Goal: Task Accomplishment & Management: Use online tool/utility

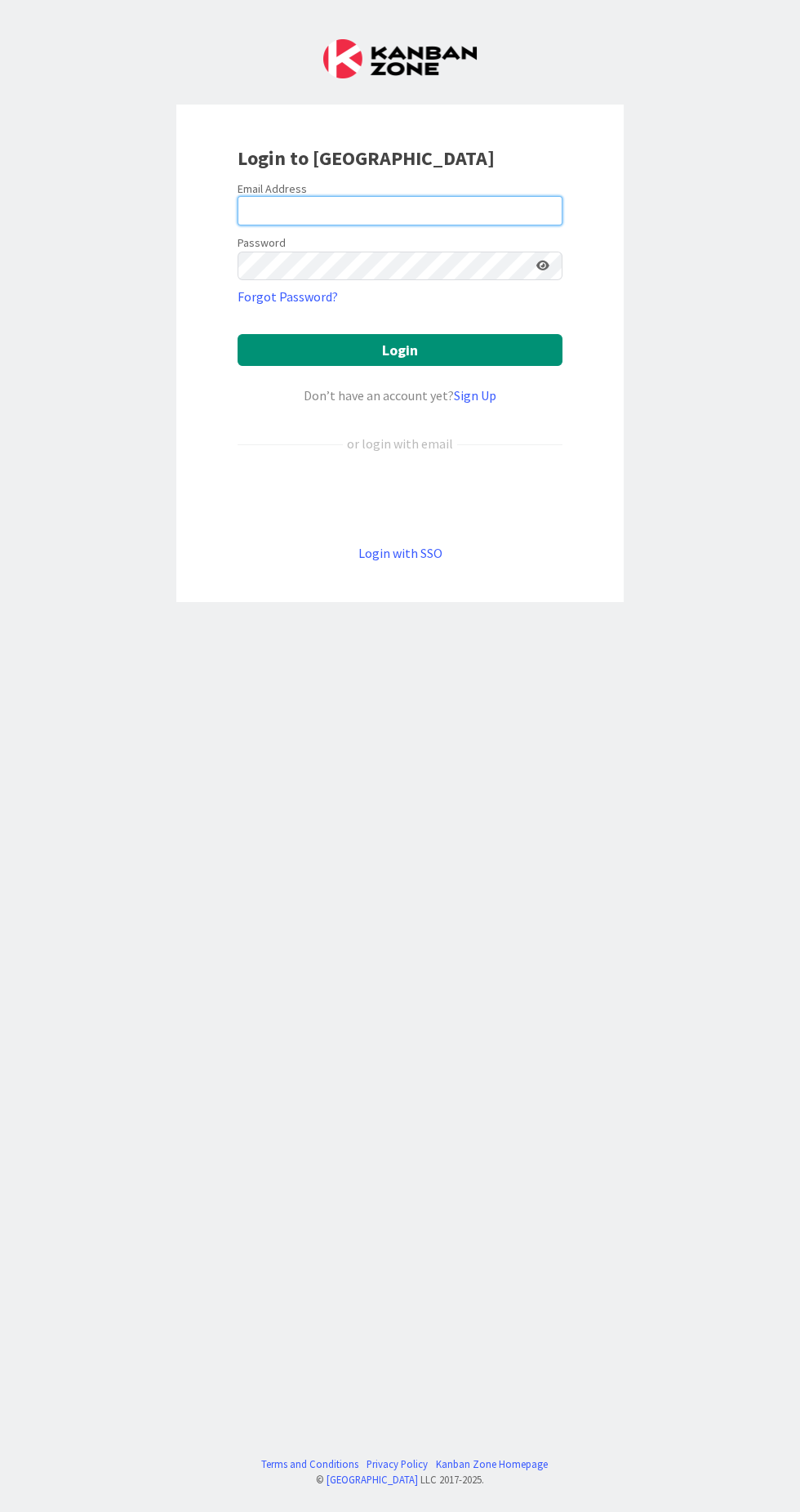
click at [253, 212] on input "email" at bounding box center [400, 210] width 325 height 30
type input "[EMAIL_ADDRESS][DOMAIN_NAME]"
click at [238, 334] on button "Login" at bounding box center [400, 350] width 325 height 32
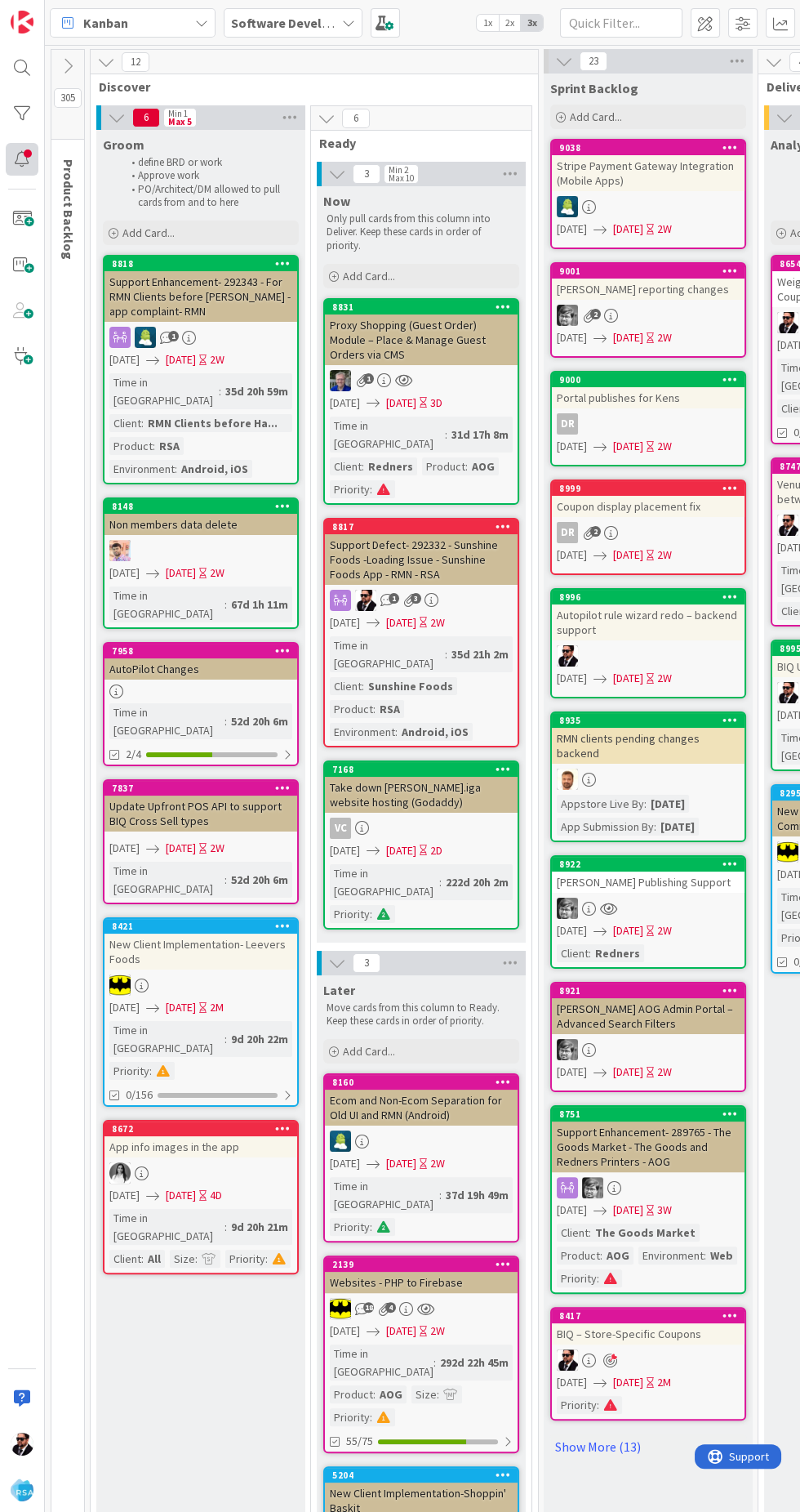
click at [18, 163] on div at bounding box center [22, 159] width 33 height 33
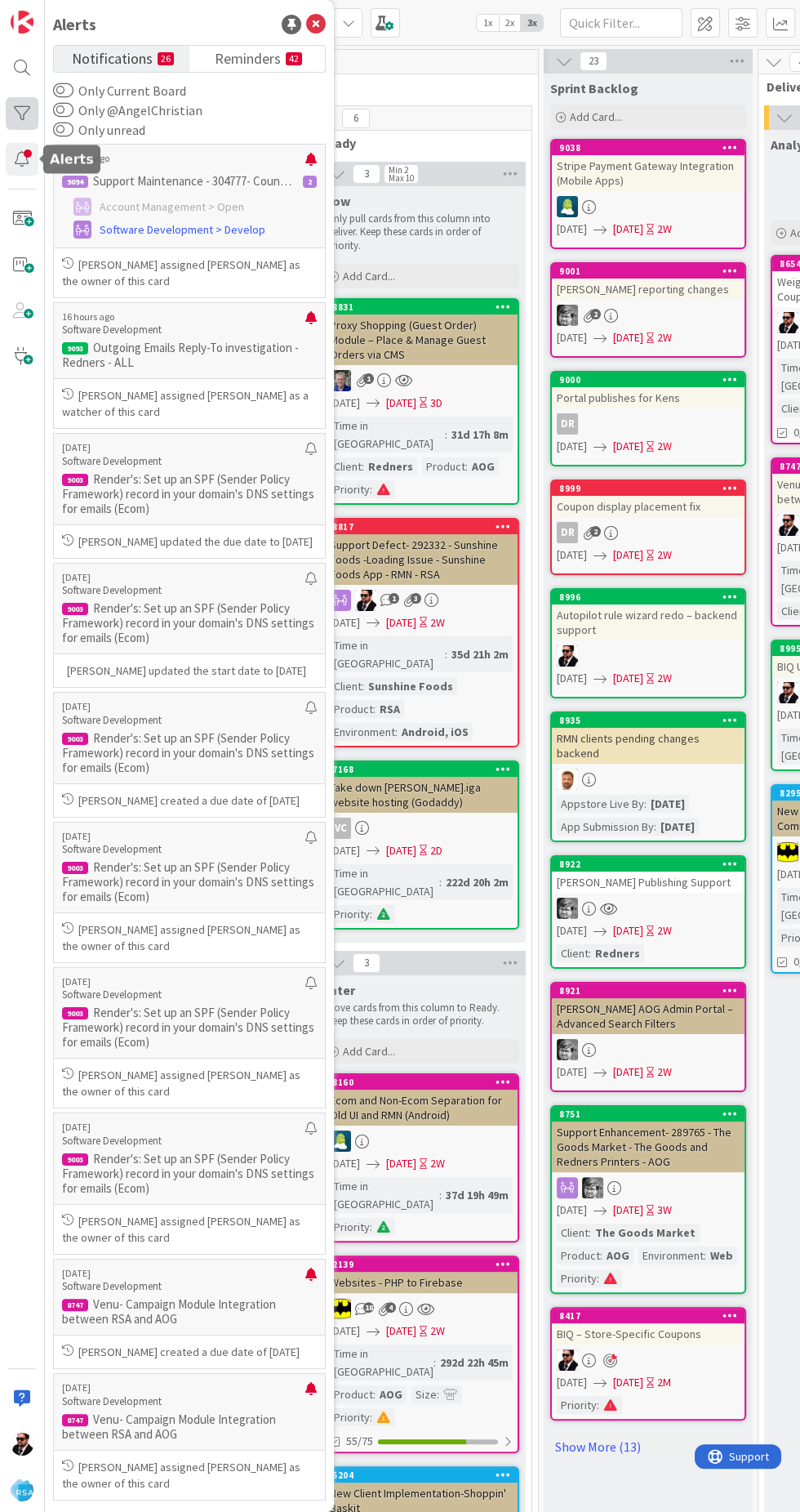
click at [21, 114] on div at bounding box center [22, 113] width 33 height 33
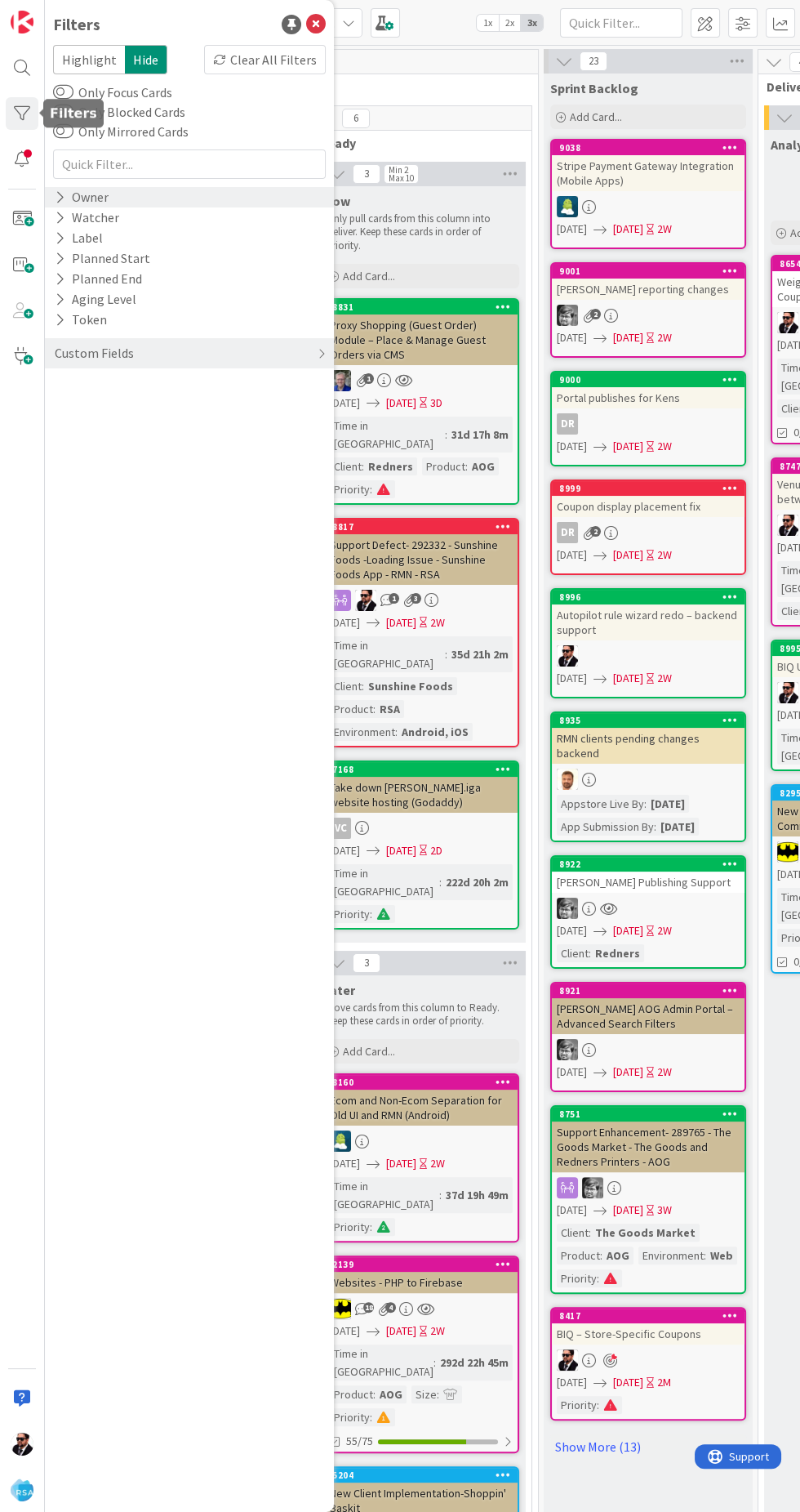
click at [75, 202] on div "Owner" at bounding box center [82, 197] width 57 height 20
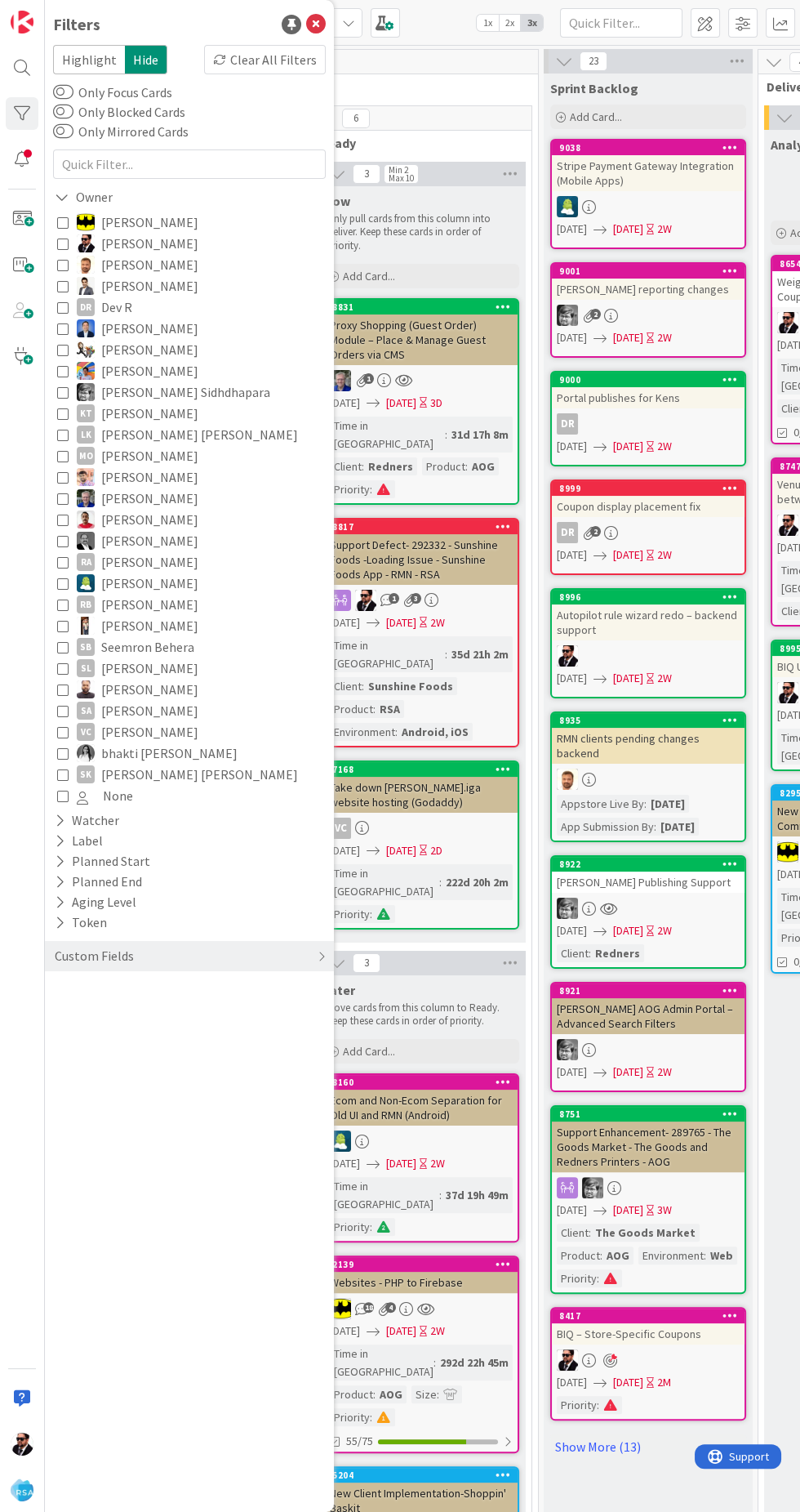
click at [79, 222] on img at bounding box center [85, 222] width 18 height 18
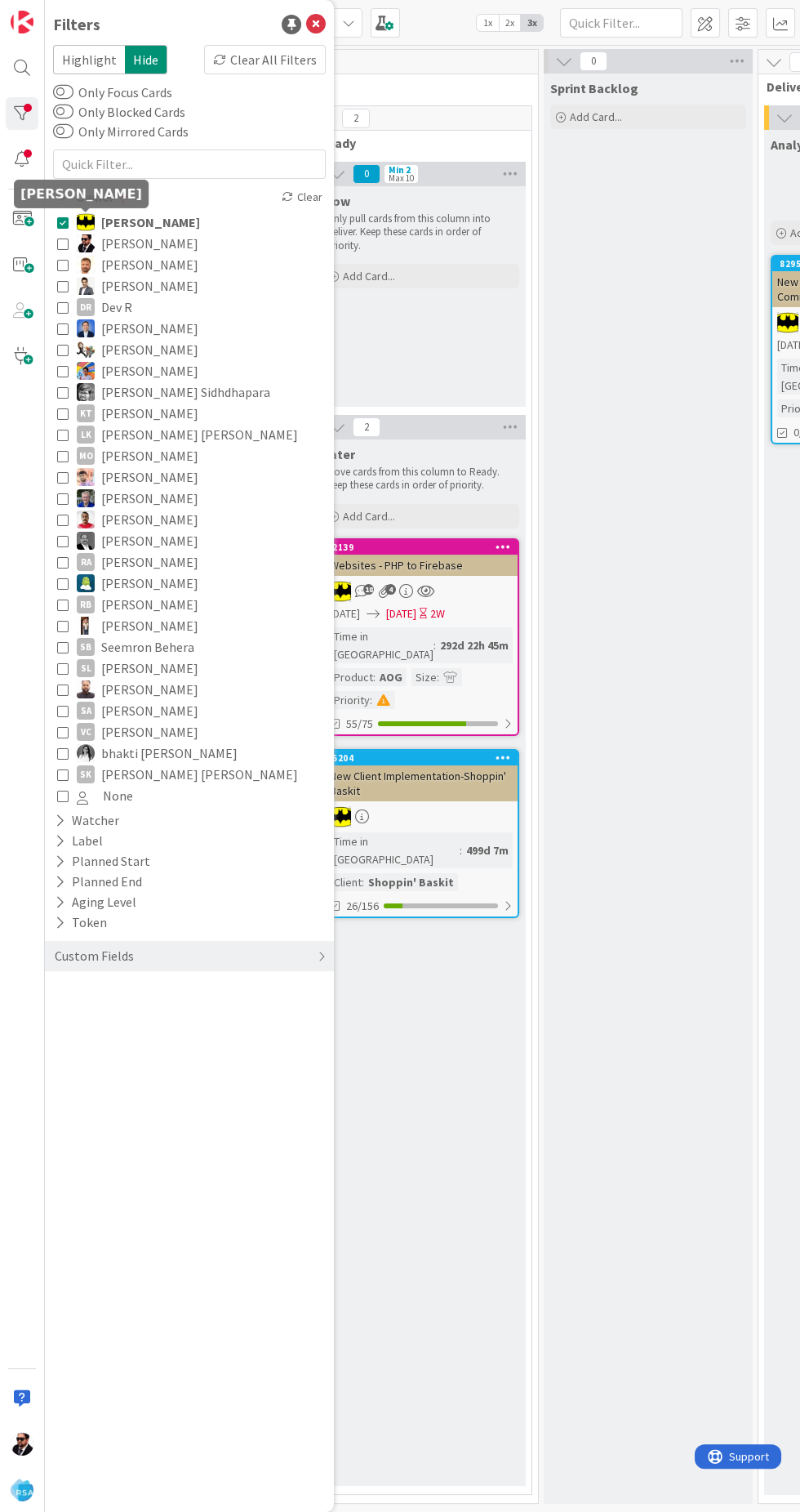
click at [82, 222] on img at bounding box center [85, 222] width 18 height 18
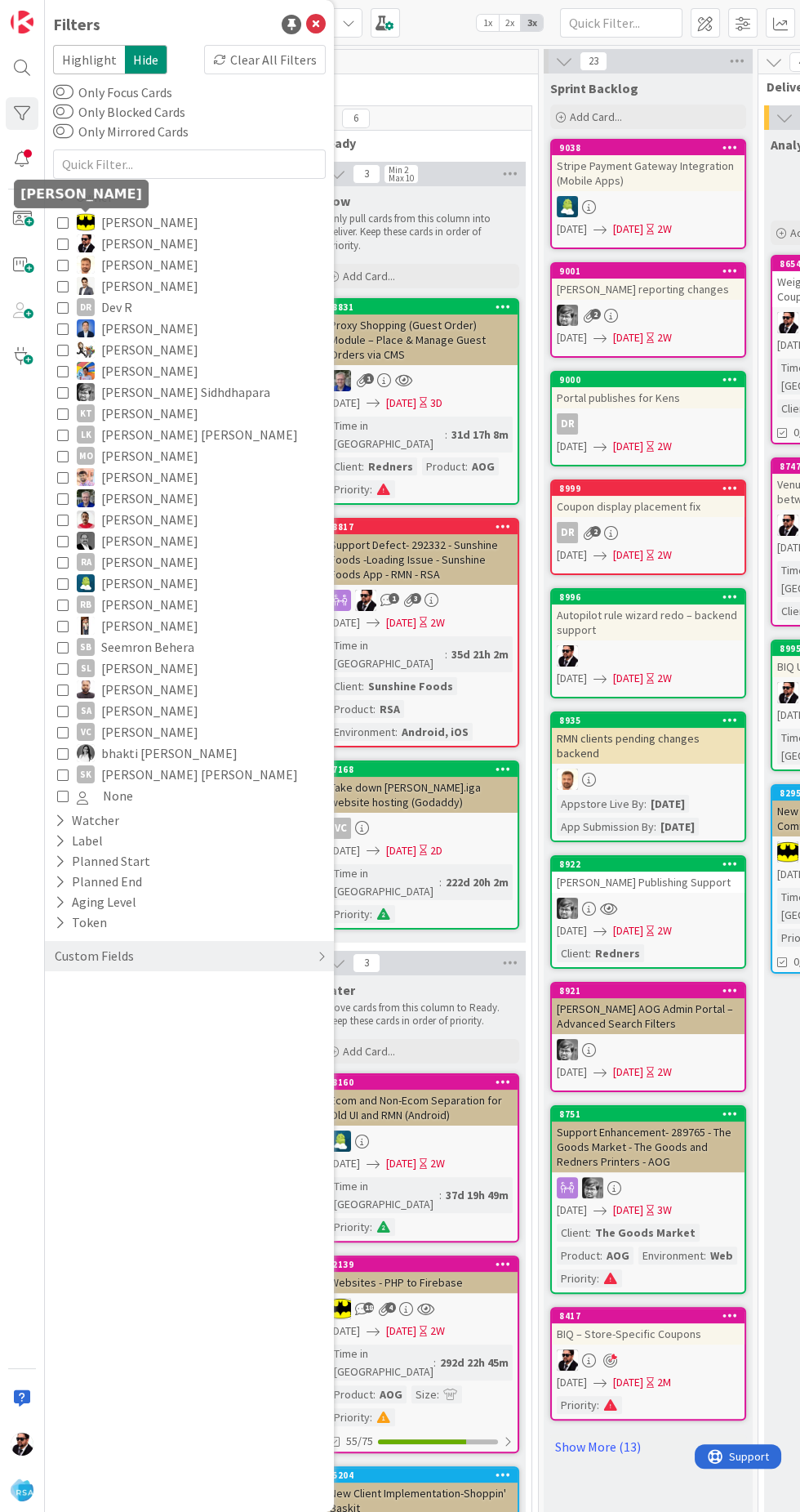
click at [62, 265] on icon at bounding box center [63, 265] width 12 height 12
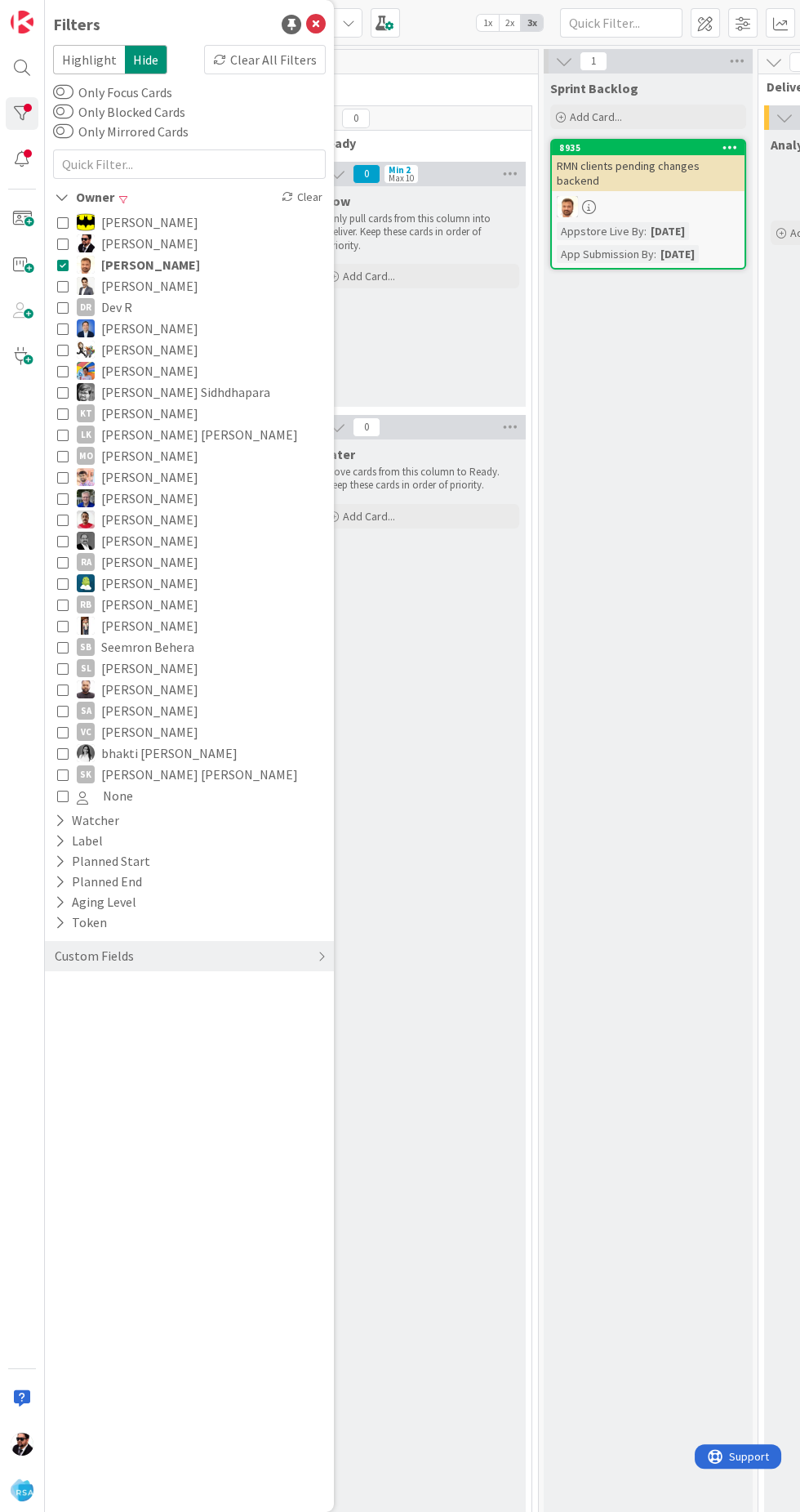
click at [78, 243] on img at bounding box center [85, 243] width 18 height 18
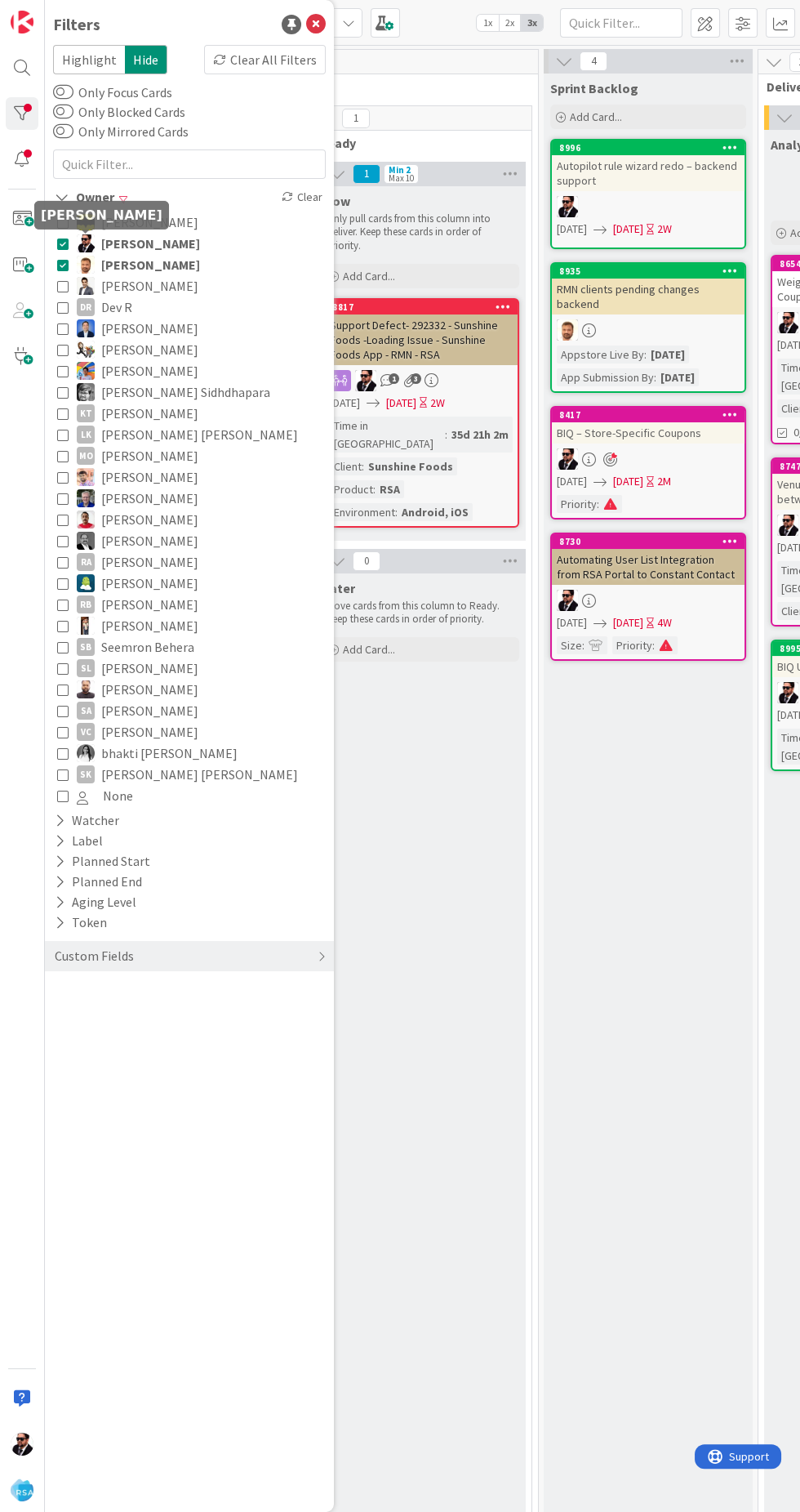
click at [57, 269] on icon at bounding box center [63, 265] width 12 height 12
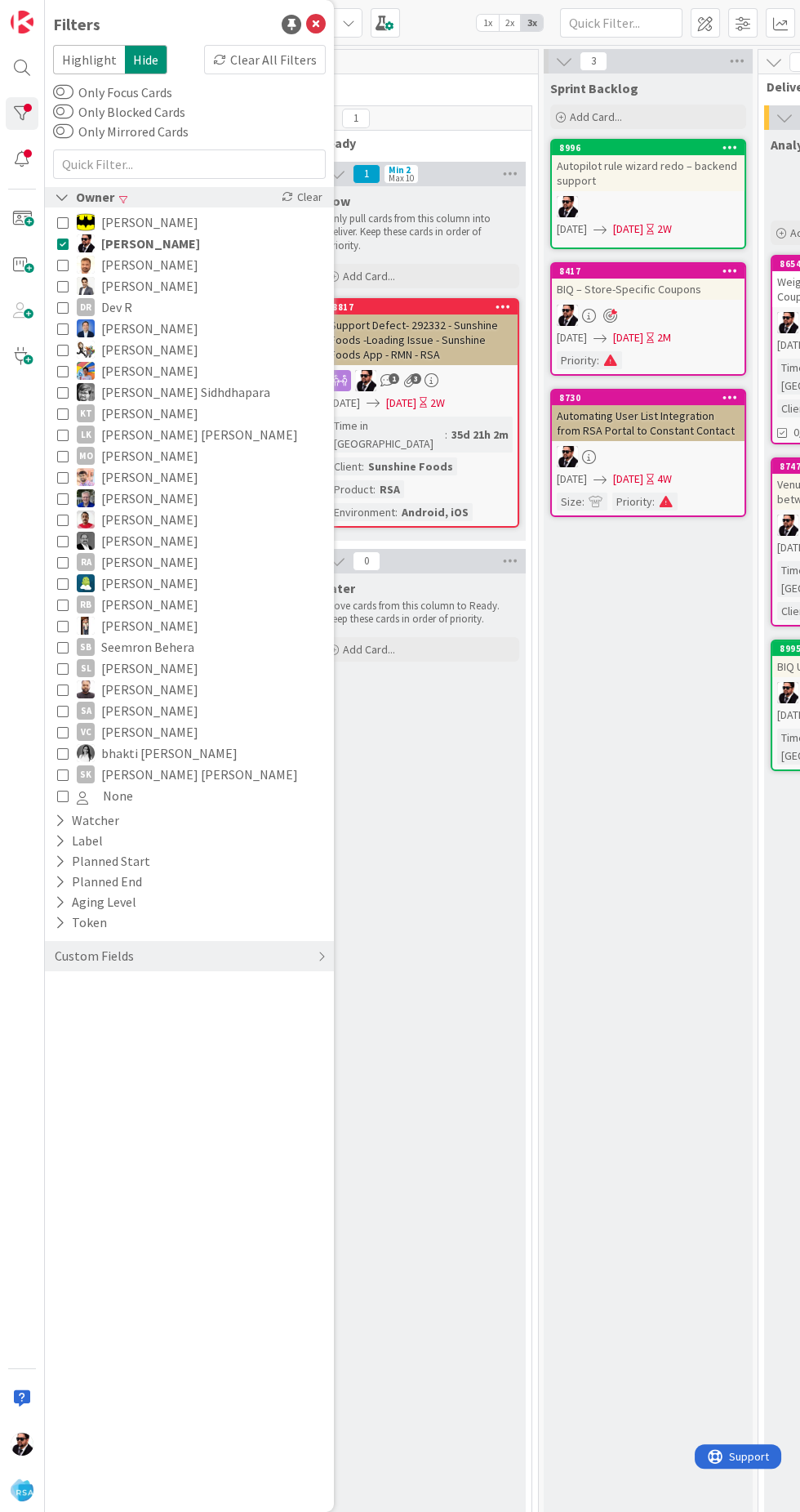
click at [65, 193] on icon at bounding box center [62, 197] width 14 height 13
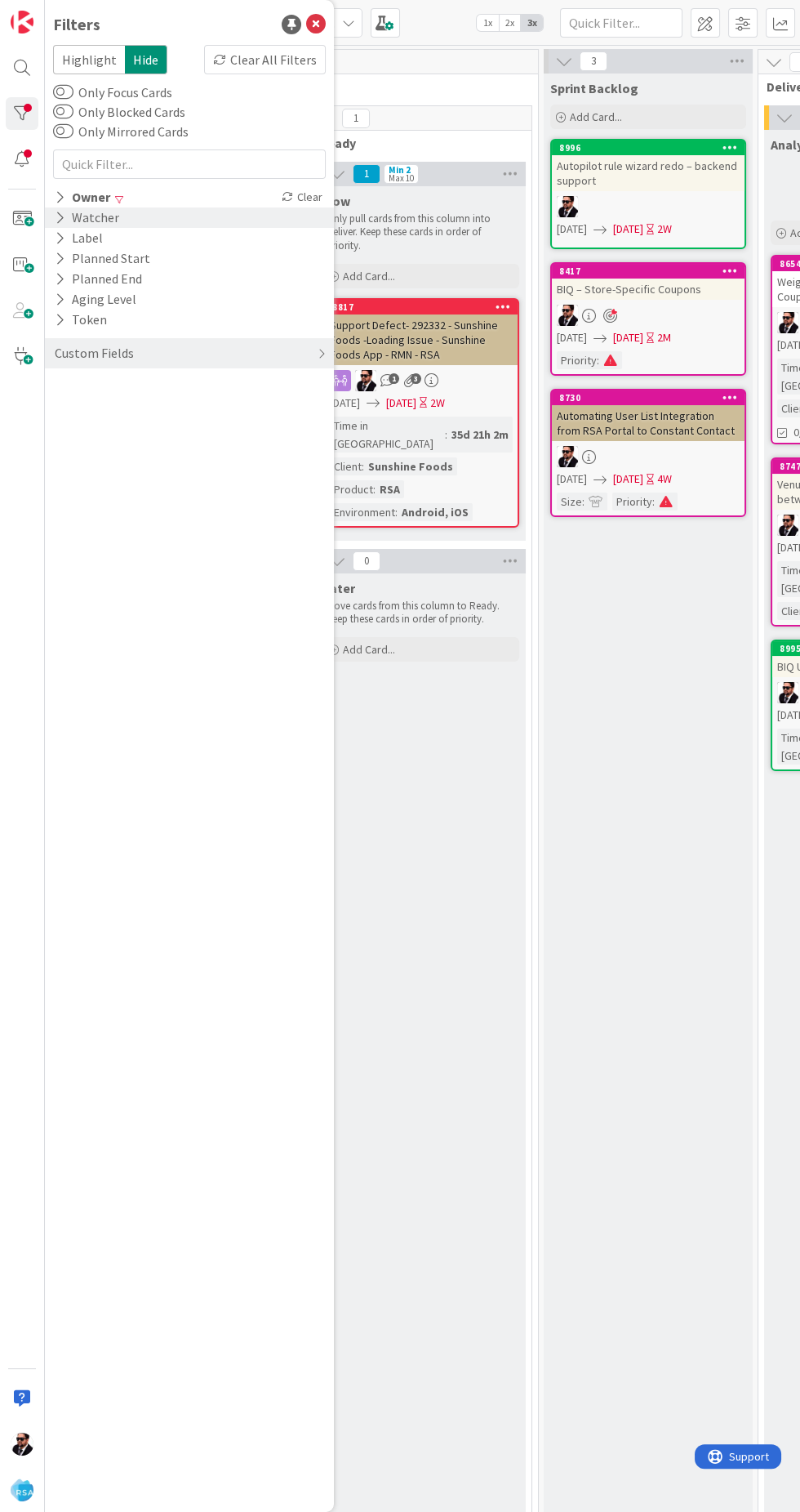
click at [65, 213] on icon at bounding box center [60, 218] width 11 height 13
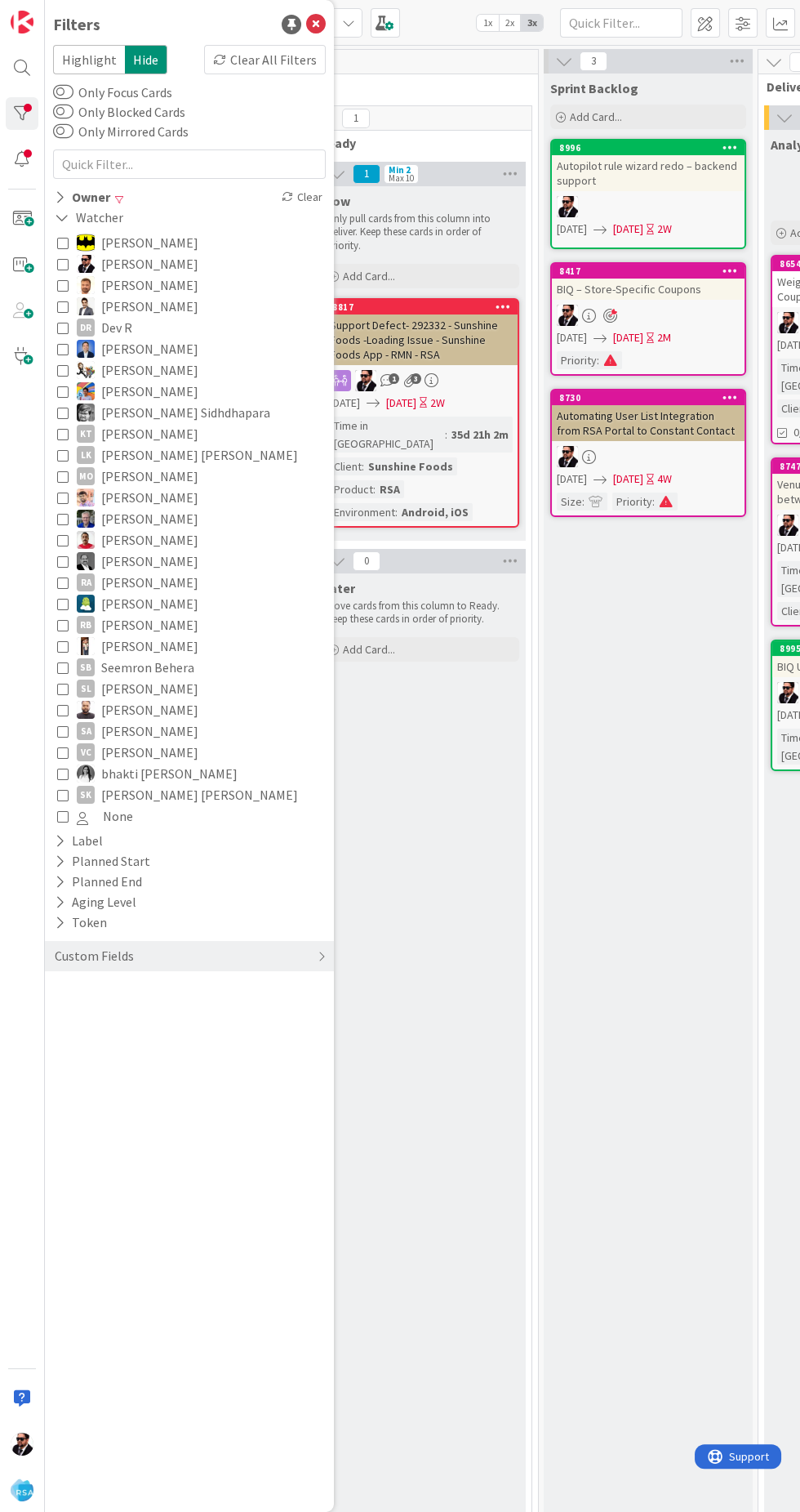
click at [80, 263] on img at bounding box center [85, 263] width 18 height 18
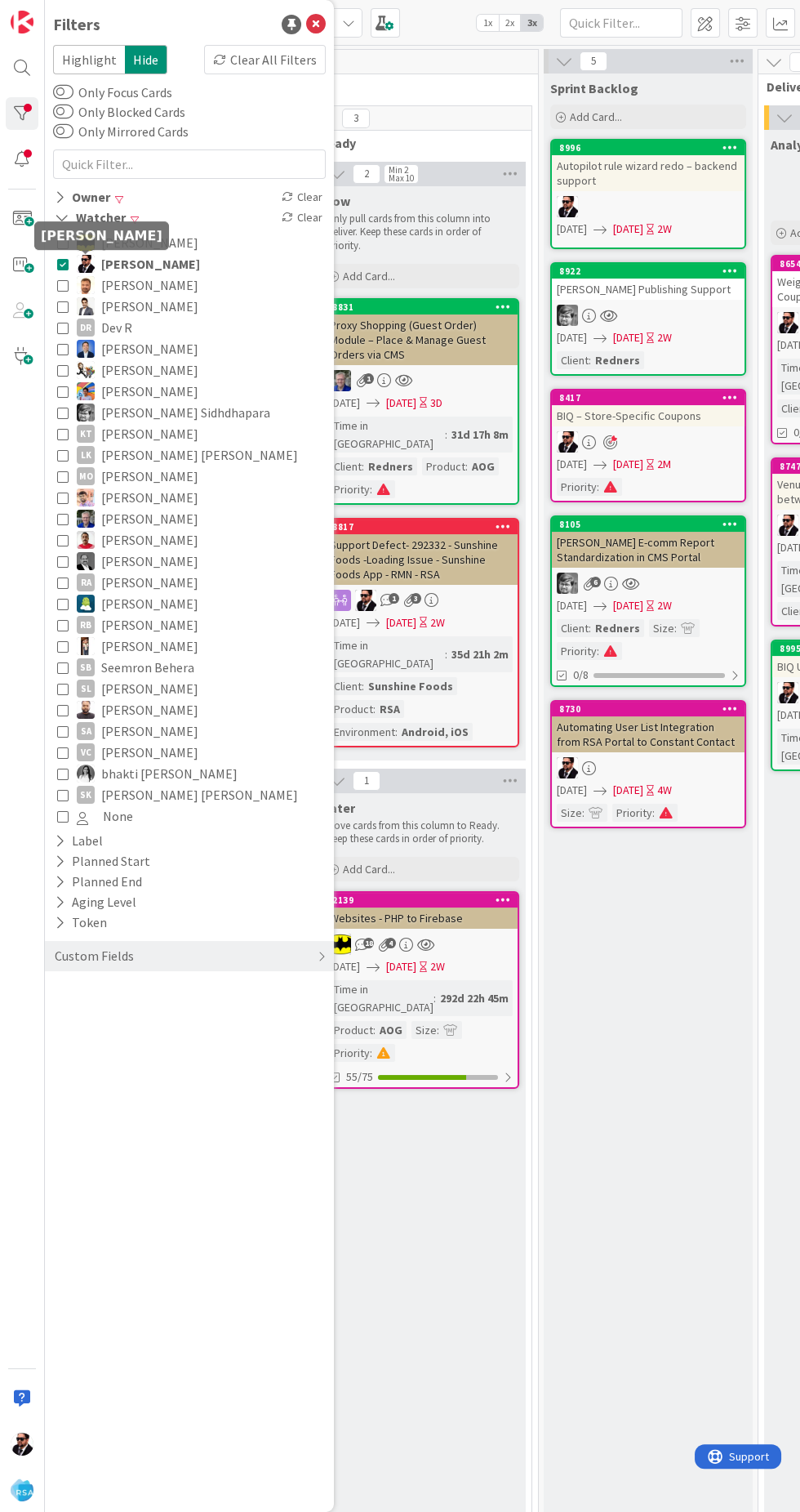
click at [320, 29] on icon at bounding box center [315, 24] width 19 height 19
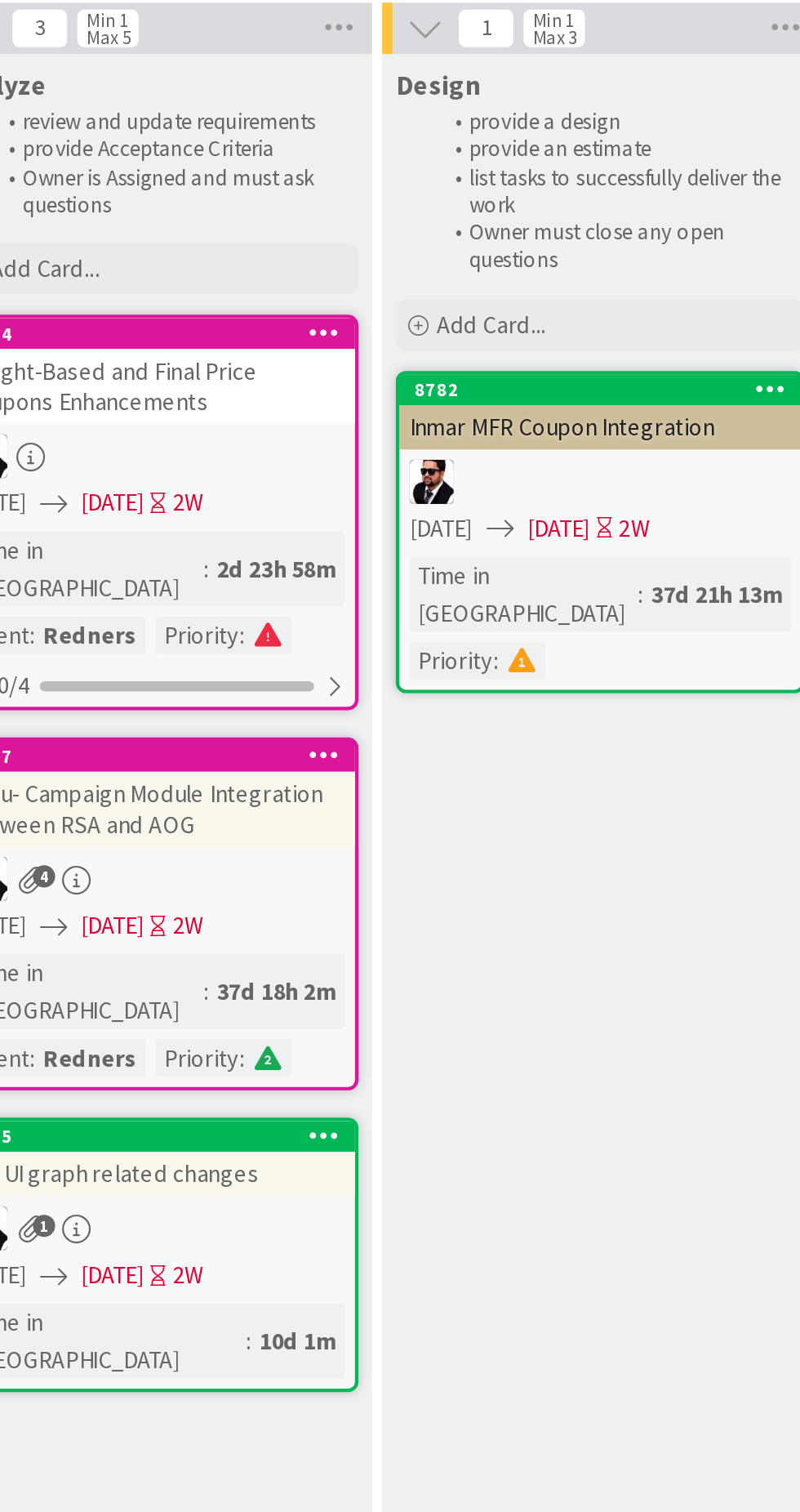
scroll to position [1, 621]
